Goal: Transaction & Acquisition: Purchase product/service

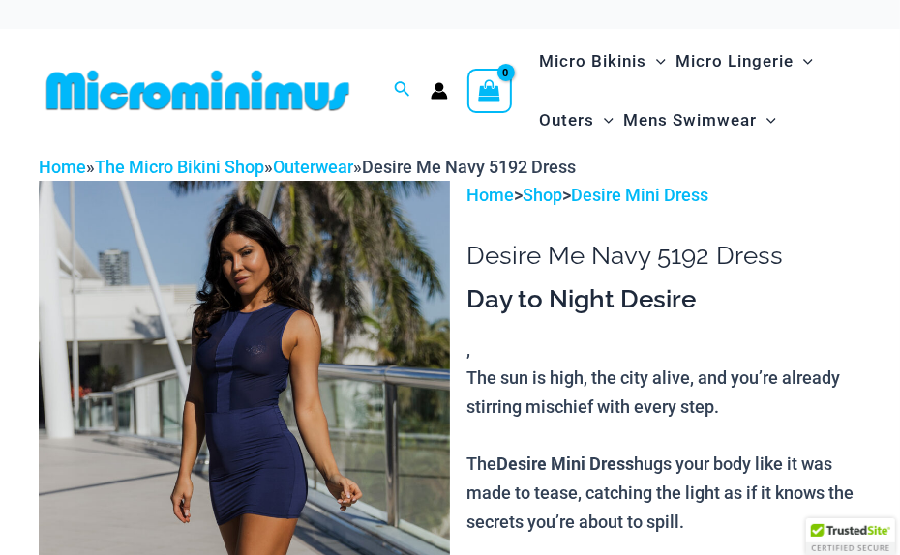
click at [269, 292] on img at bounding box center [244, 489] width 411 height 617
click at [259, 376] on img at bounding box center [244, 489] width 411 height 617
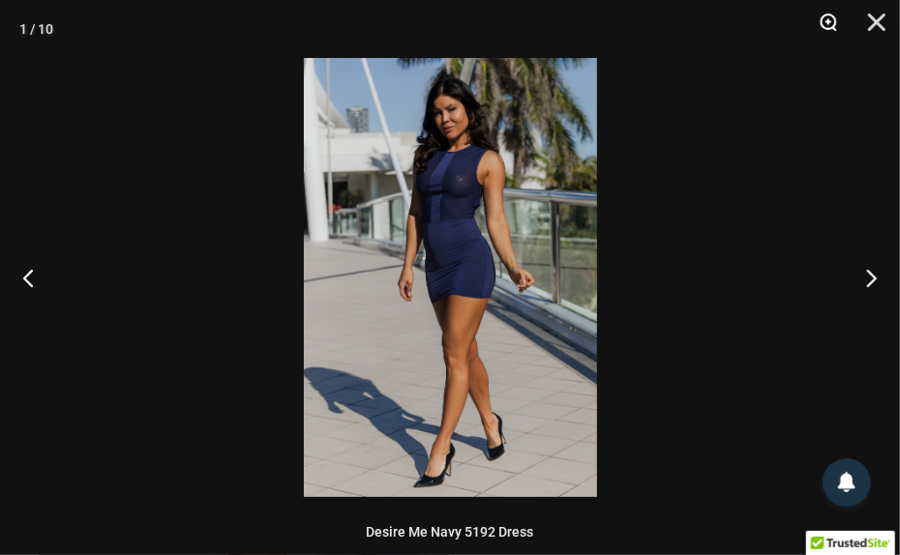
click at [828, 21] on button "Zoom" at bounding box center [821, 29] width 48 height 58
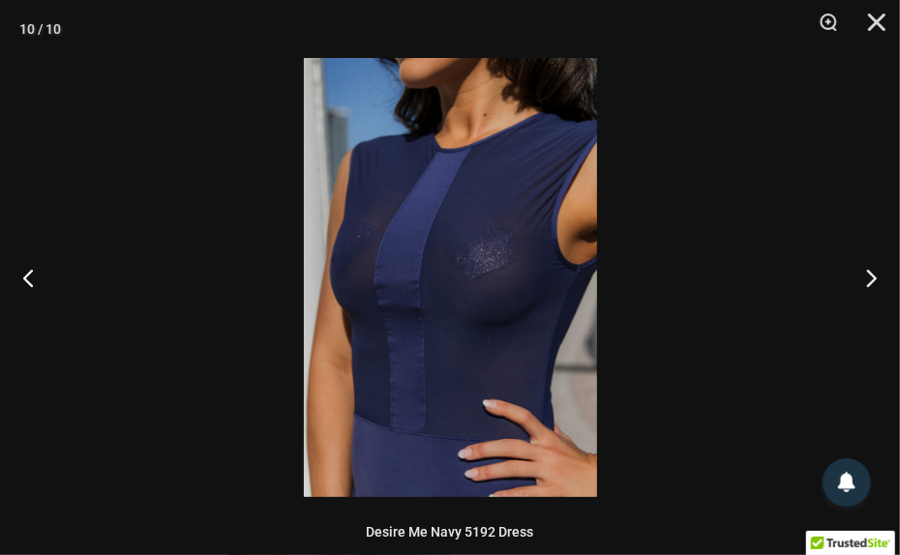
click at [493, 296] on img at bounding box center [450, 277] width 293 height 439
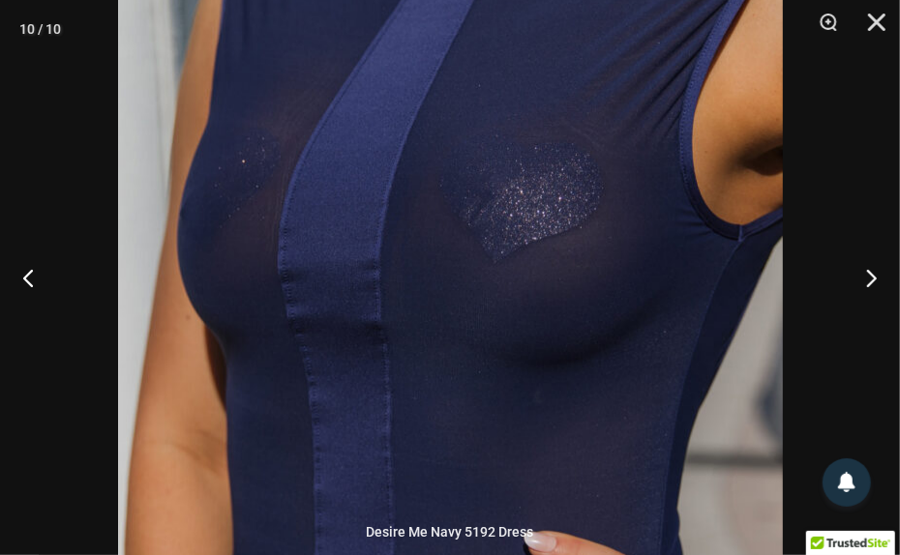
click at [493, 296] on img at bounding box center [450, 254] width 665 height 997
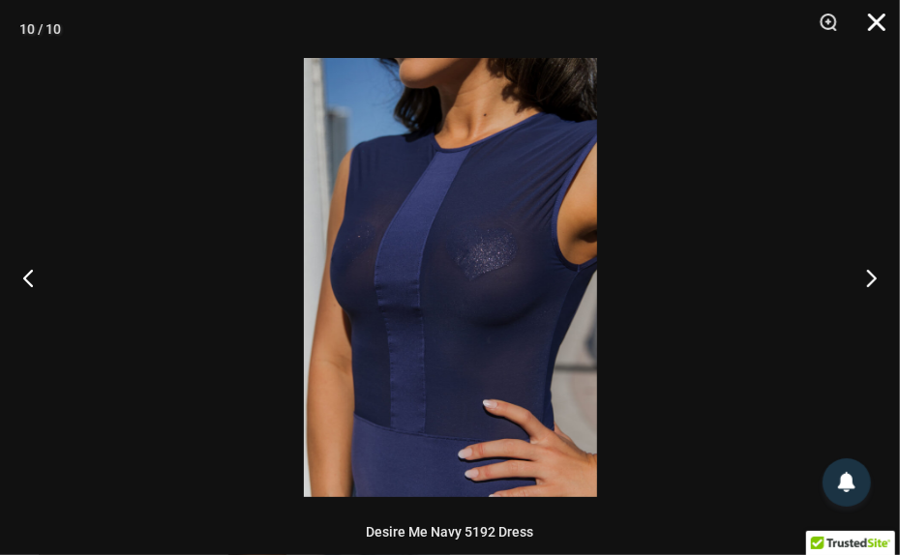
click at [873, 21] on button "Close" at bounding box center [870, 29] width 48 height 58
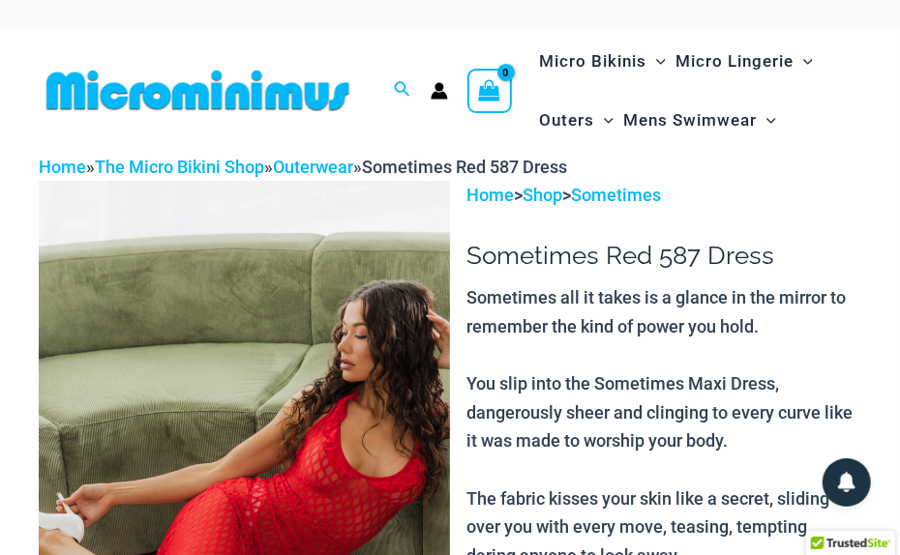
click at [242, 388] on img at bounding box center [244, 489] width 411 height 617
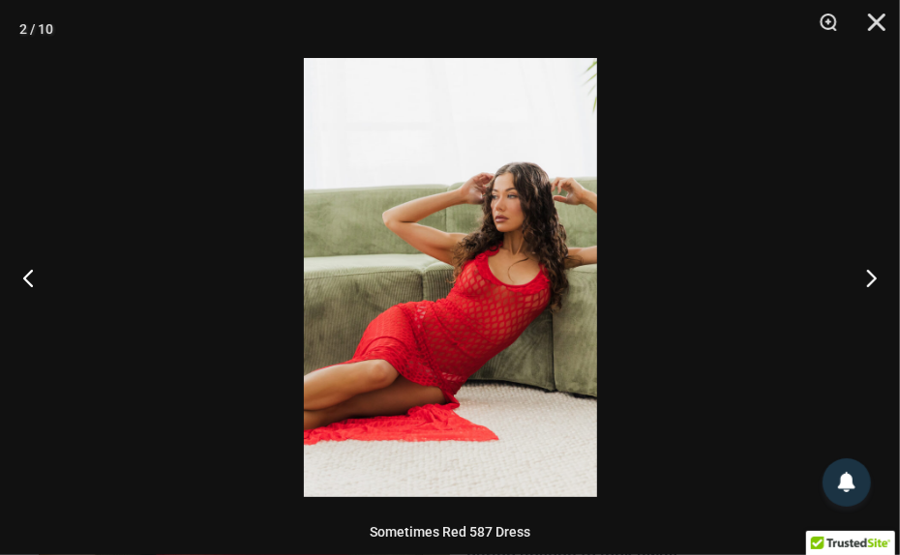
click at [480, 327] on img at bounding box center [450, 277] width 293 height 439
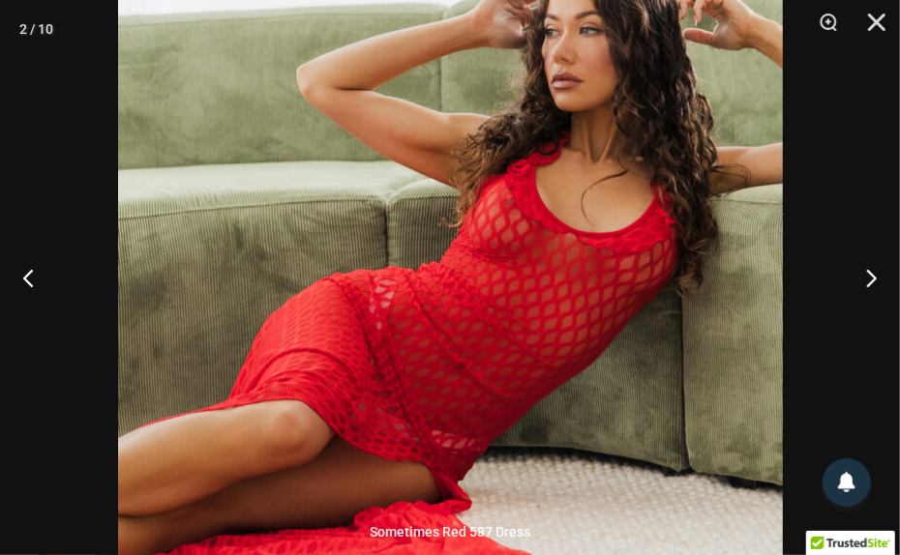
click at [480, 327] on img at bounding box center [450, 214] width 665 height 997
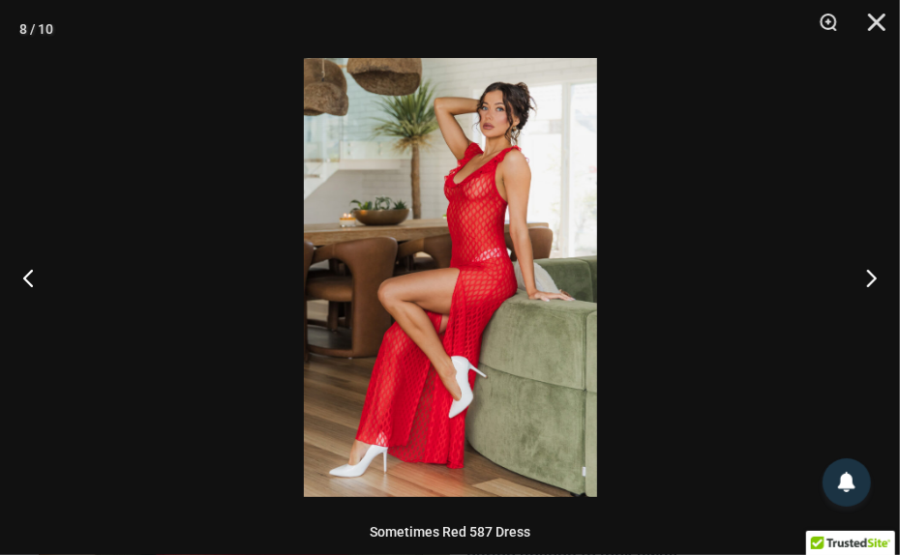
click at [478, 197] on img at bounding box center [450, 277] width 293 height 439
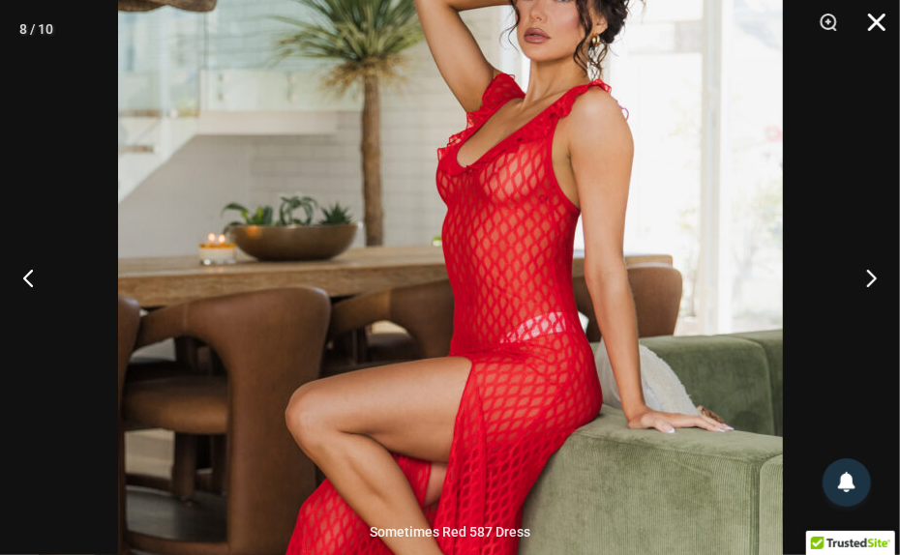
click at [876, 20] on button "Close" at bounding box center [870, 29] width 48 height 58
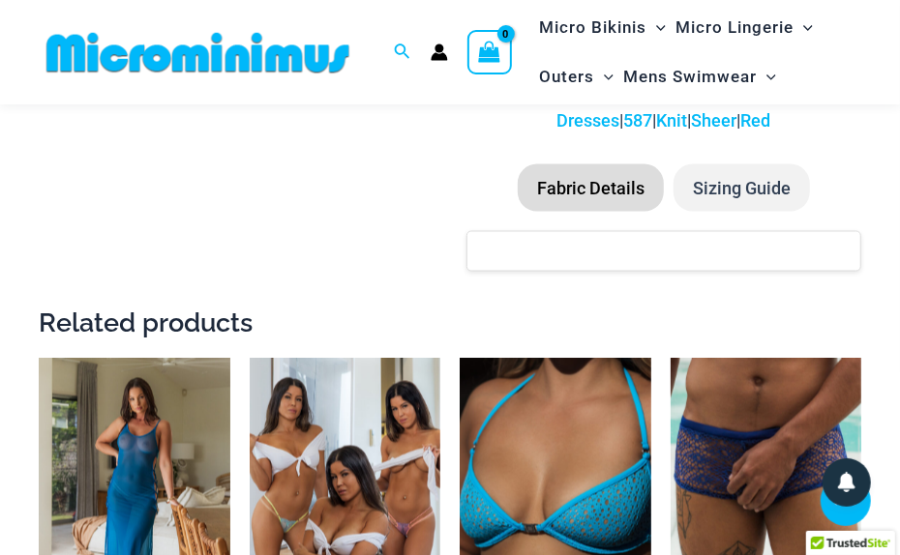
scroll to position [1353, 0]
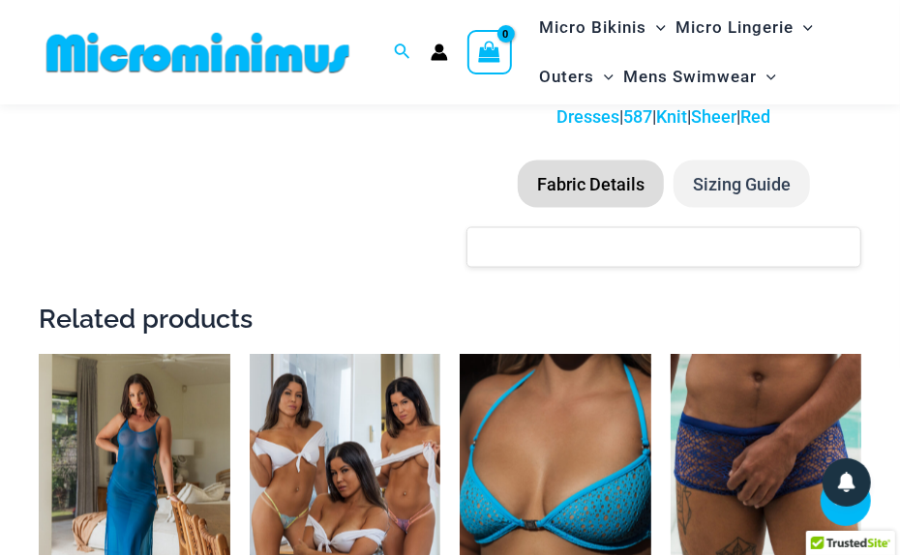
click at [747, 174] on li "Sizing Guide" at bounding box center [741, 185] width 136 height 48
